Goal: Contribute content: Add original content to the website for others to see

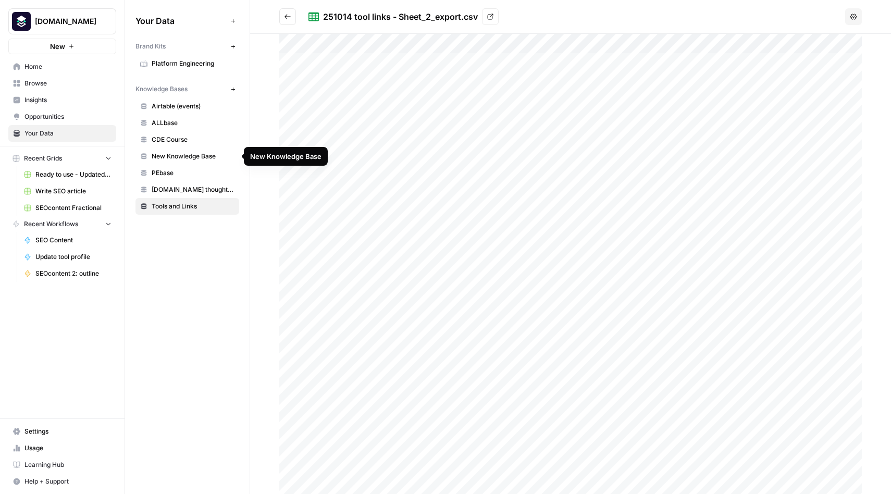
click at [175, 158] on span "New Knowledge Base" at bounding box center [193, 156] width 83 height 9
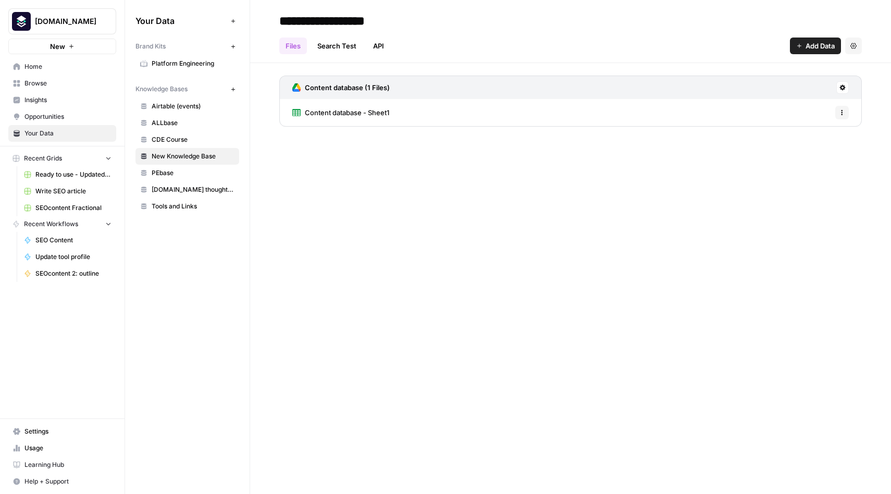
click at [173, 203] on span "Tools and Links" at bounding box center [193, 206] width 83 height 9
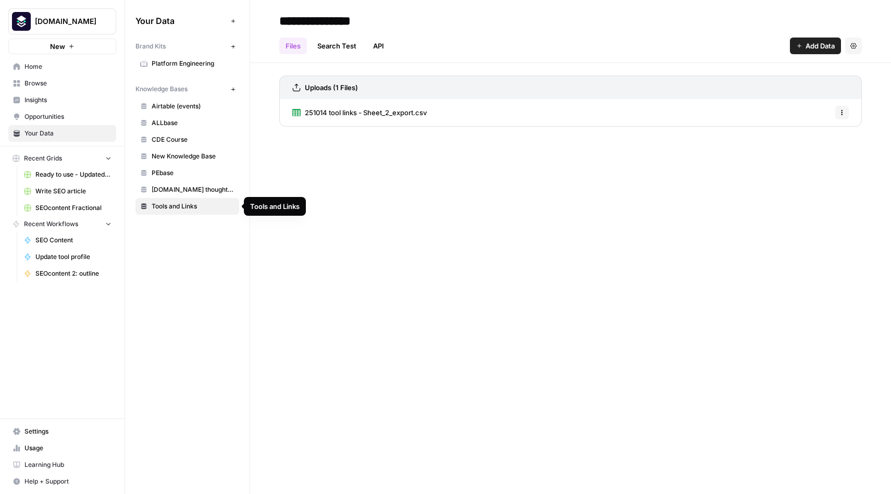
click at [189, 204] on span "Tools and Links" at bounding box center [193, 206] width 83 height 9
click at [200, 255] on div "Your Data Add Data Brand Kits New Platform Engineering Knowledge Bases New Airt…" at bounding box center [187, 247] width 125 height 494
click at [232, 88] on icon "button" at bounding box center [233, 89] width 6 height 6
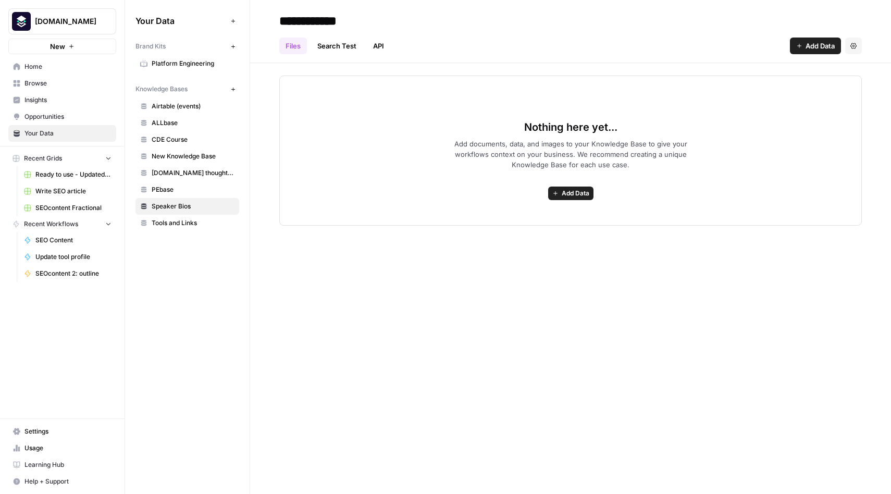
type input "**********"
click at [573, 188] on button "Add Data" at bounding box center [570, 194] width 45 height 14
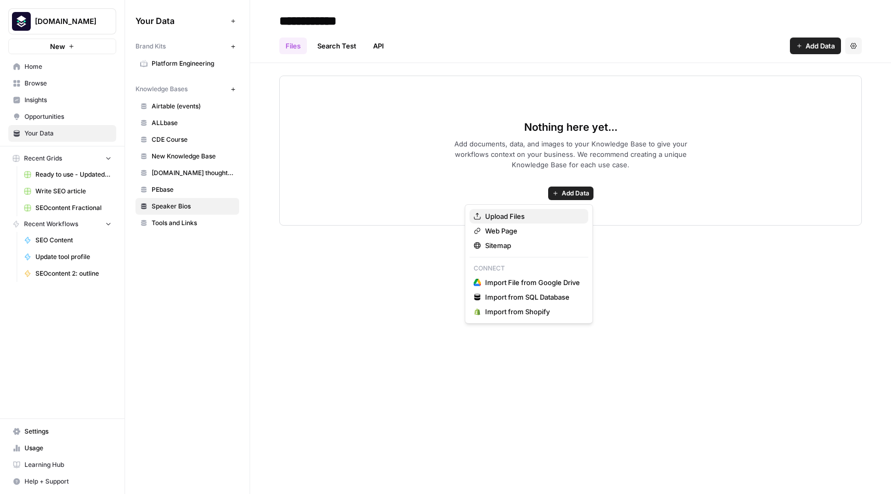
click at [510, 214] on span "Upload Files" at bounding box center [532, 216] width 95 height 10
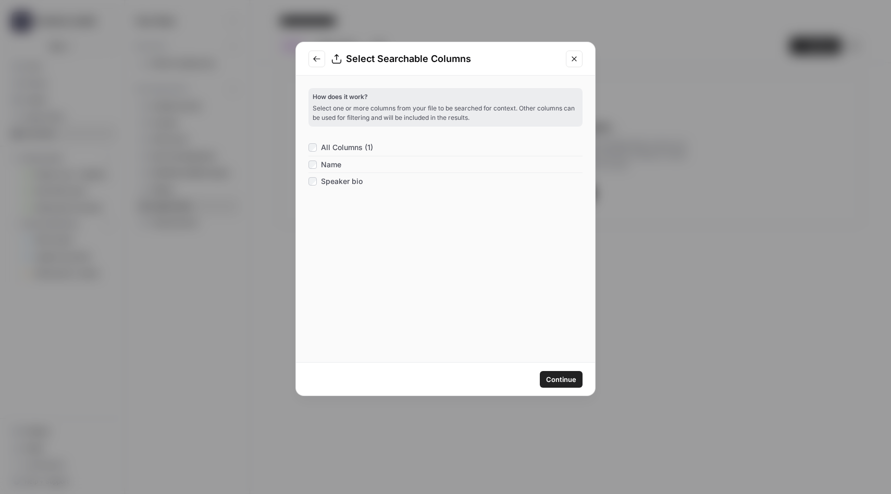
click at [566, 377] on span "Continue" at bounding box center [561, 379] width 30 height 10
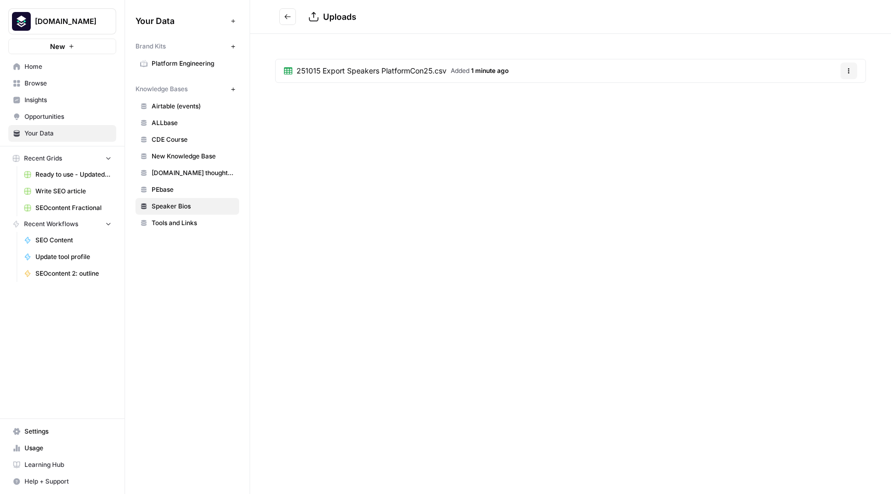
click at [292, 240] on div "Uploads 251015 Export Speakers PlatformCon25.csv Added 1 minute ago Options" at bounding box center [570, 247] width 641 height 494
